Goal: Browse casually: Explore the website without a specific task or goal

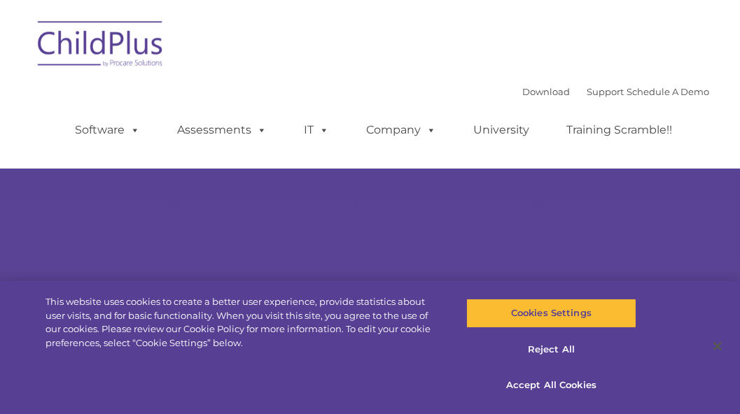
type input ""
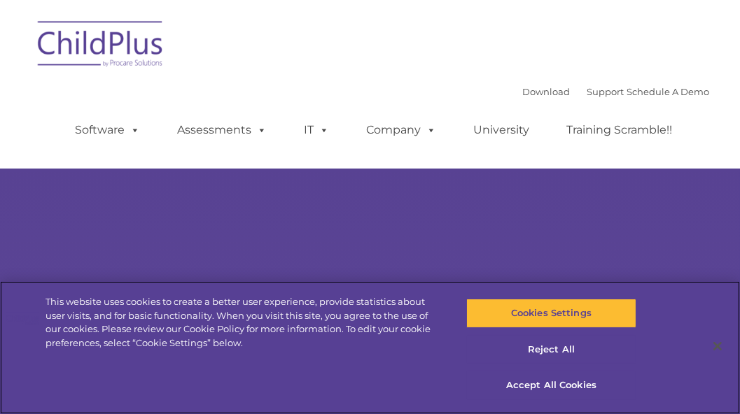
select select "MEDIUM"
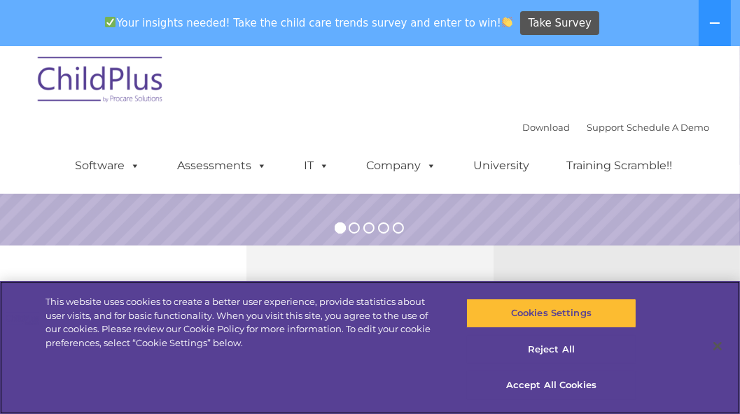
scroll to position [348, 0]
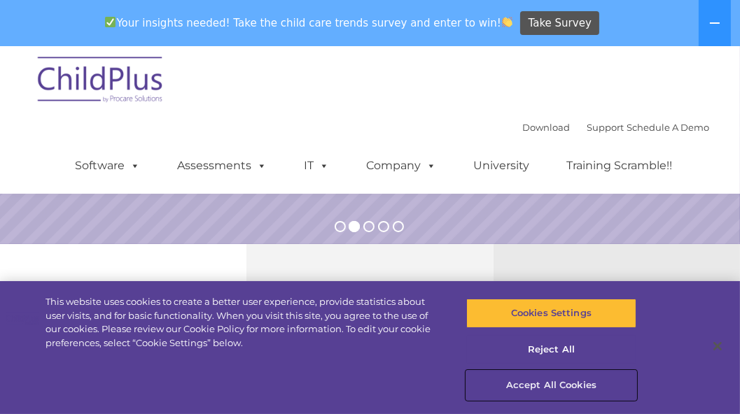
click at [575, 381] on button "Accept All Cookies" at bounding box center [551, 385] width 170 height 29
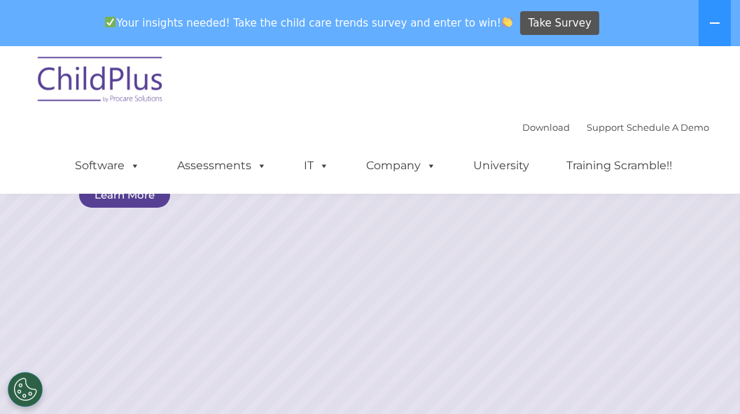
scroll to position [0, 0]
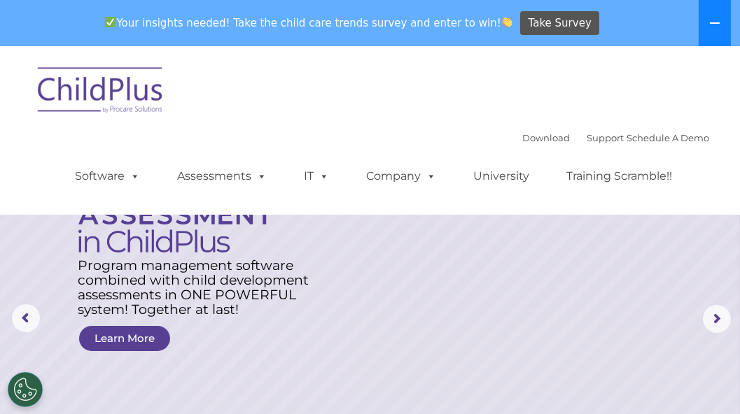
click at [715, 24] on icon at bounding box center [714, 22] width 11 height 11
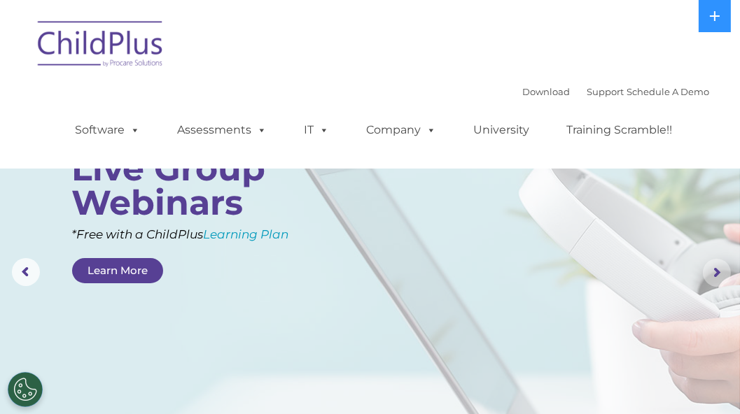
click at [719, 275] on rs-arrow at bounding box center [717, 273] width 28 height 28
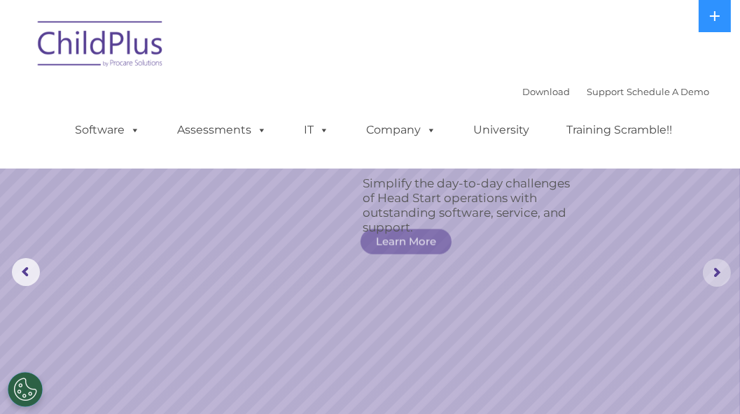
click at [719, 275] on rs-arrow at bounding box center [717, 273] width 28 height 28
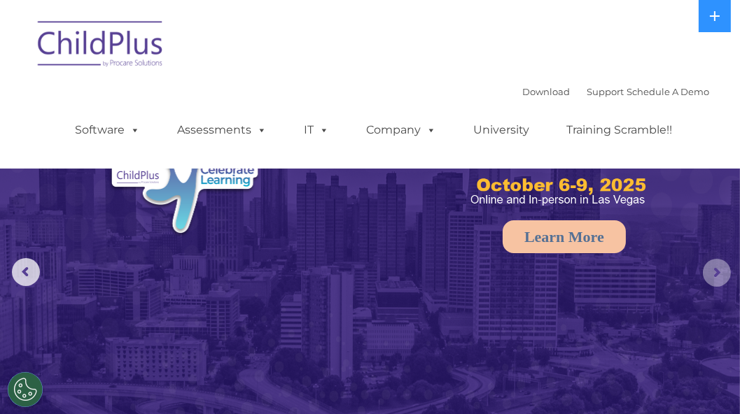
click at [719, 275] on rs-arrow at bounding box center [717, 273] width 28 height 28
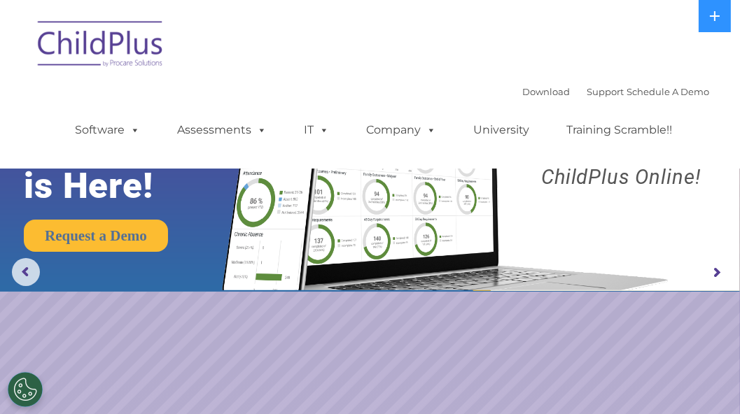
click at [719, 275] on rs-arrow at bounding box center [717, 273] width 28 height 28
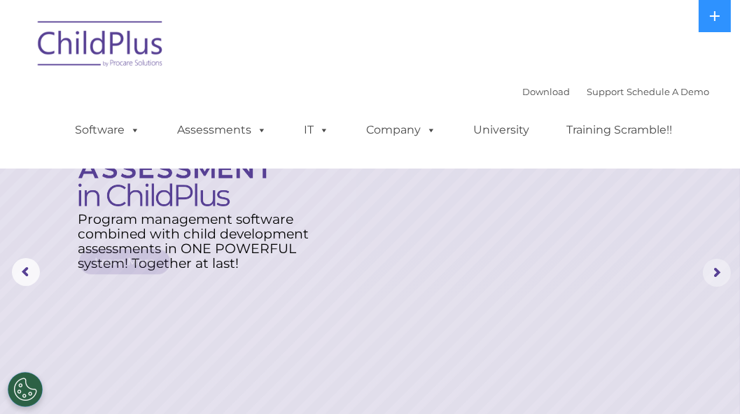
click at [719, 275] on rs-arrow at bounding box center [717, 273] width 28 height 28
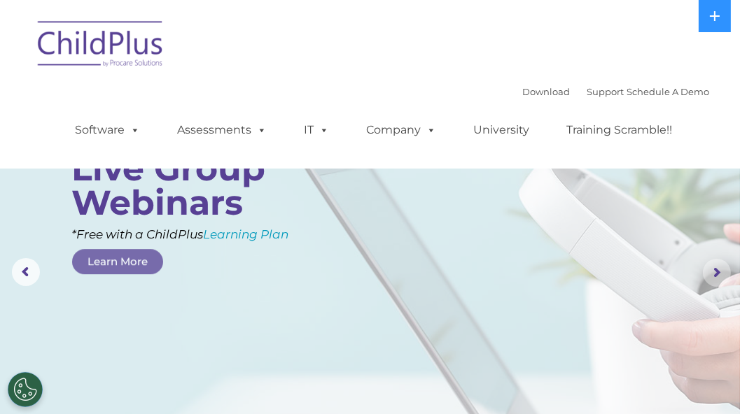
click at [719, 275] on rs-arrow at bounding box center [717, 273] width 28 height 28
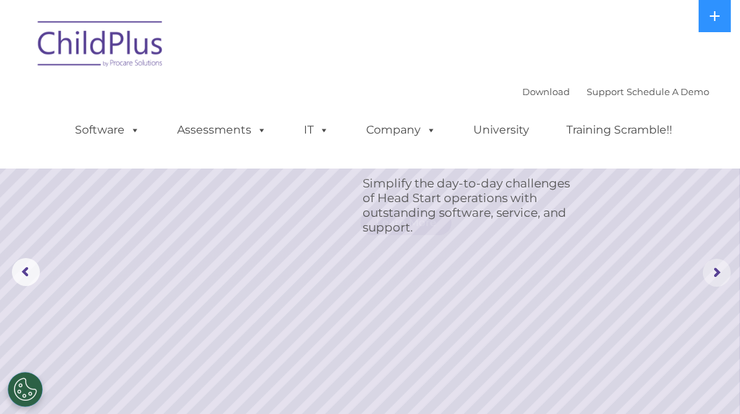
click at [719, 275] on rs-arrow at bounding box center [717, 273] width 28 height 28
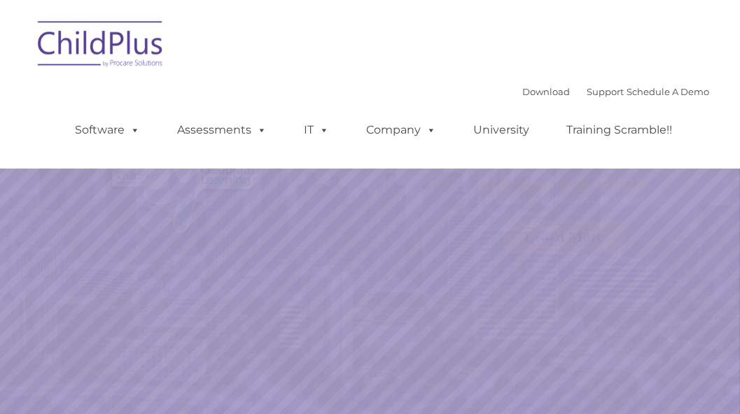
select select "MEDIUM"
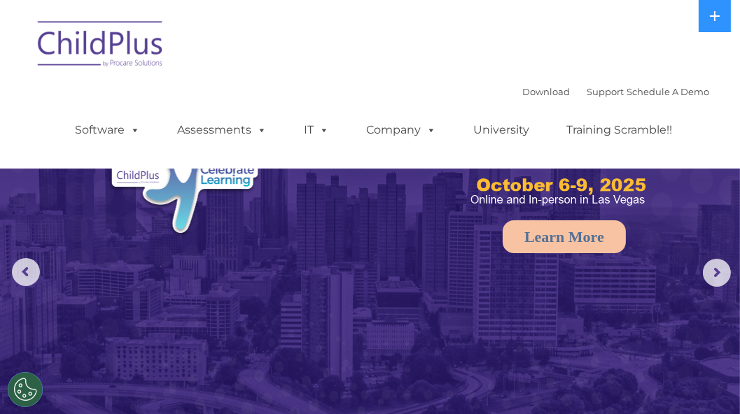
click at [113, 49] on img at bounding box center [101, 46] width 140 height 70
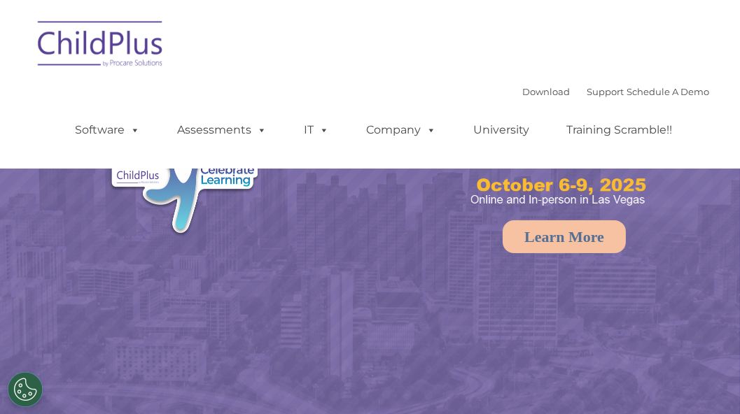
select select "MEDIUM"
